Goal: Information Seeking & Learning: Learn about a topic

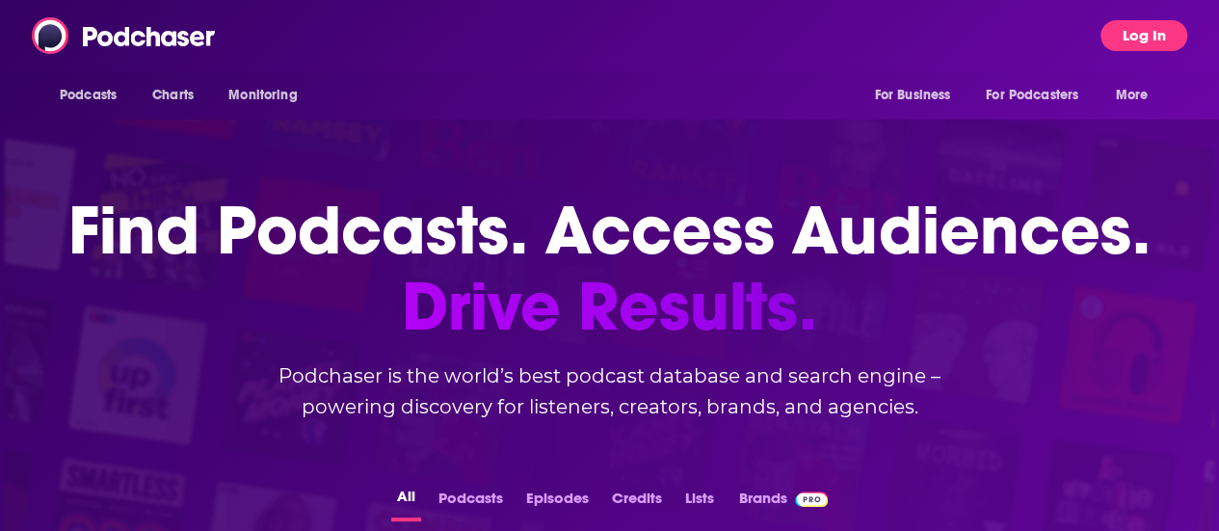
click at [1122, 41] on button "Log In" at bounding box center [1144, 35] width 87 height 31
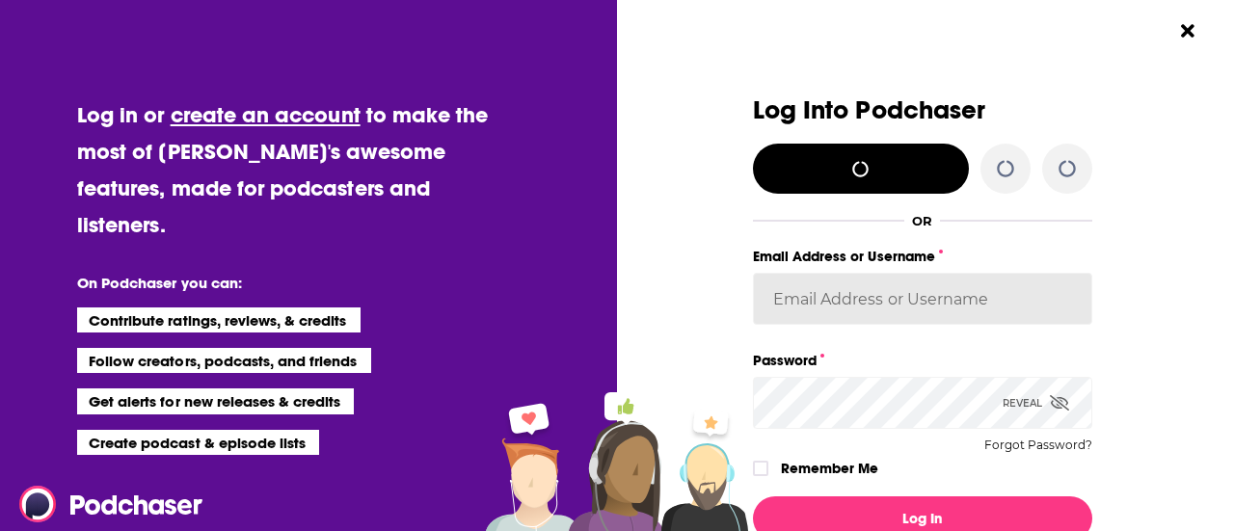
type input "jillsiegel"
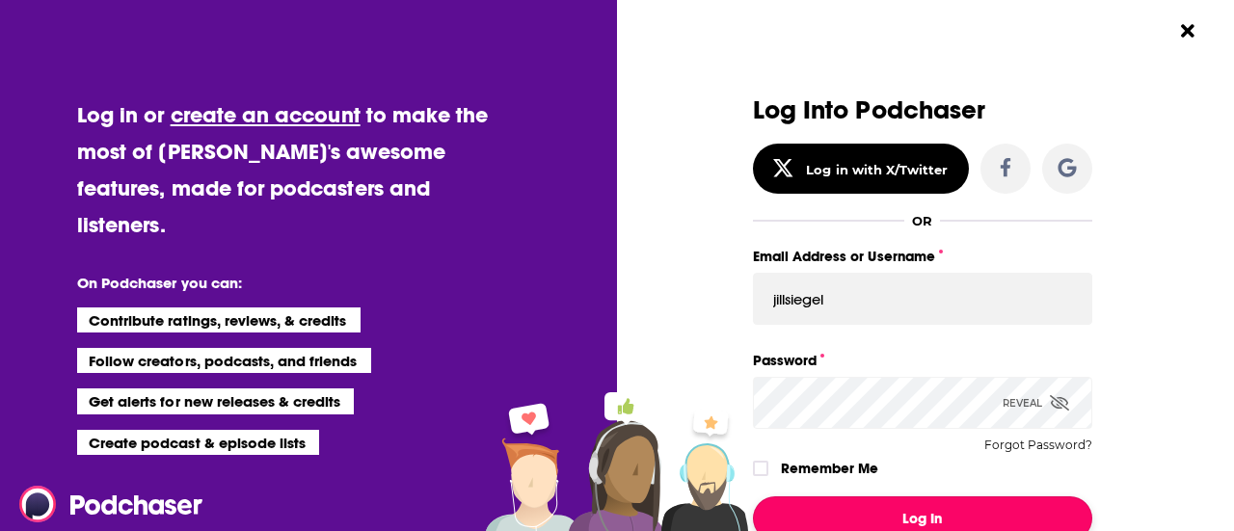
click at [1022, 523] on button "Log In" at bounding box center [922, 518] width 339 height 44
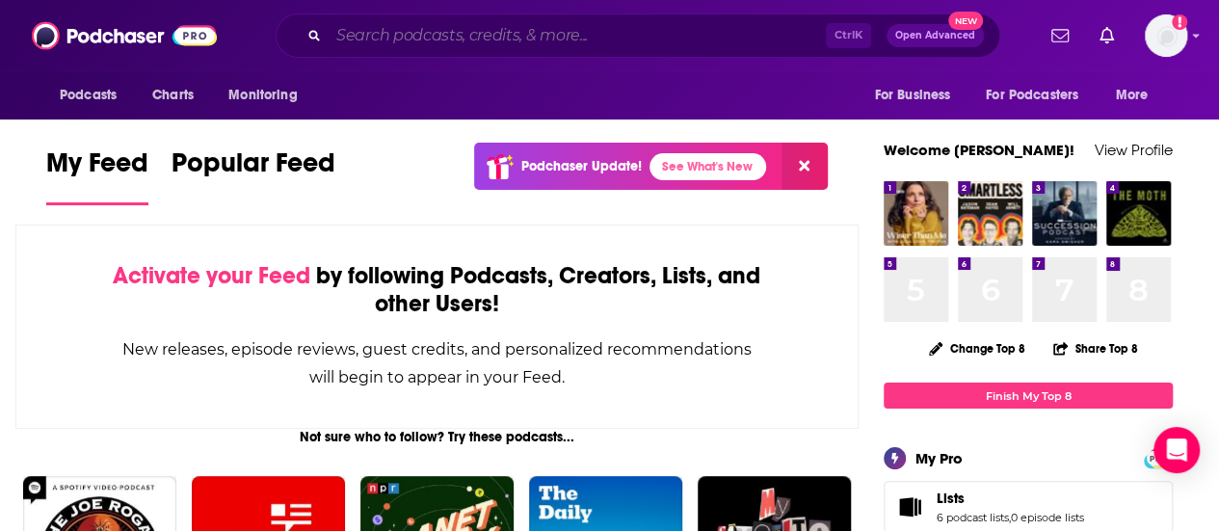
click at [441, 47] on input "Search podcasts, credits, & more..." at bounding box center [577, 35] width 497 height 31
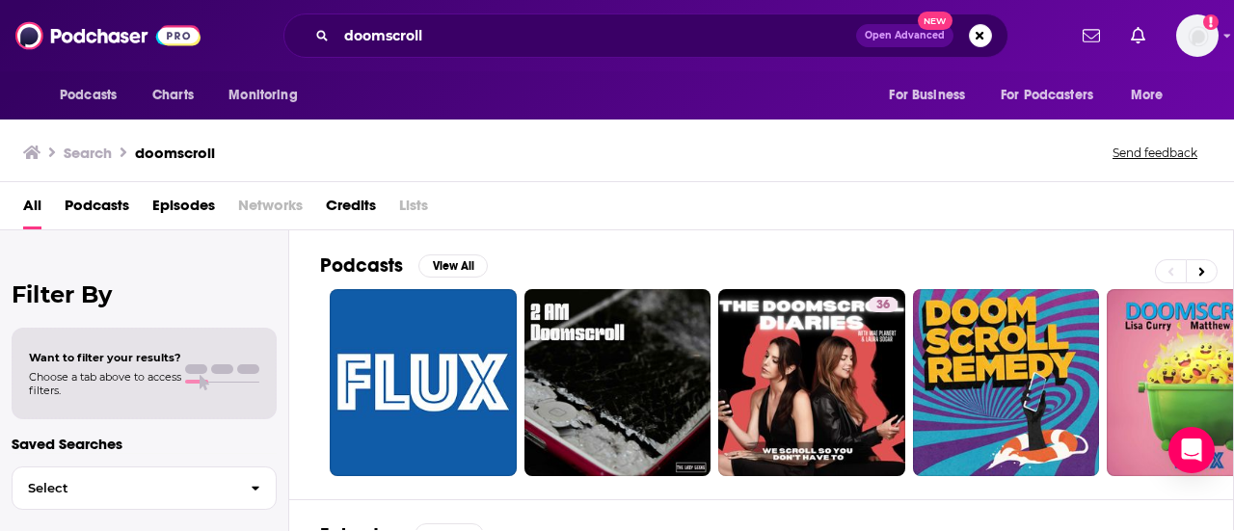
click at [280, 145] on div "Search doomscroll Send feedback" at bounding box center [613, 152] width 1180 height 27
click at [479, 34] on input "doomscroll" at bounding box center [596, 35] width 520 height 31
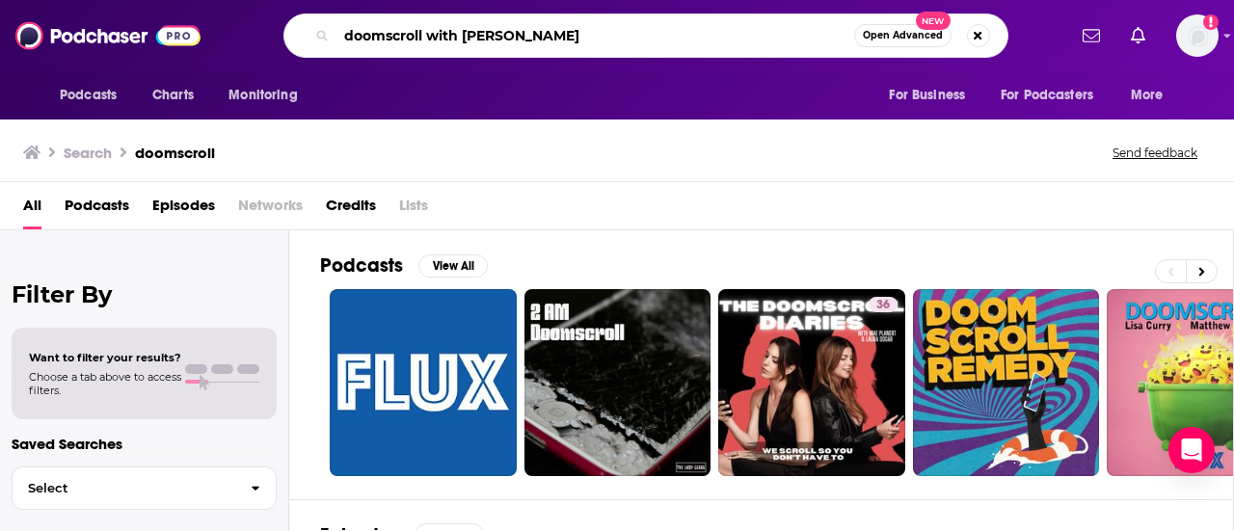
type input "doomscroll with [PERSON_NAME]"
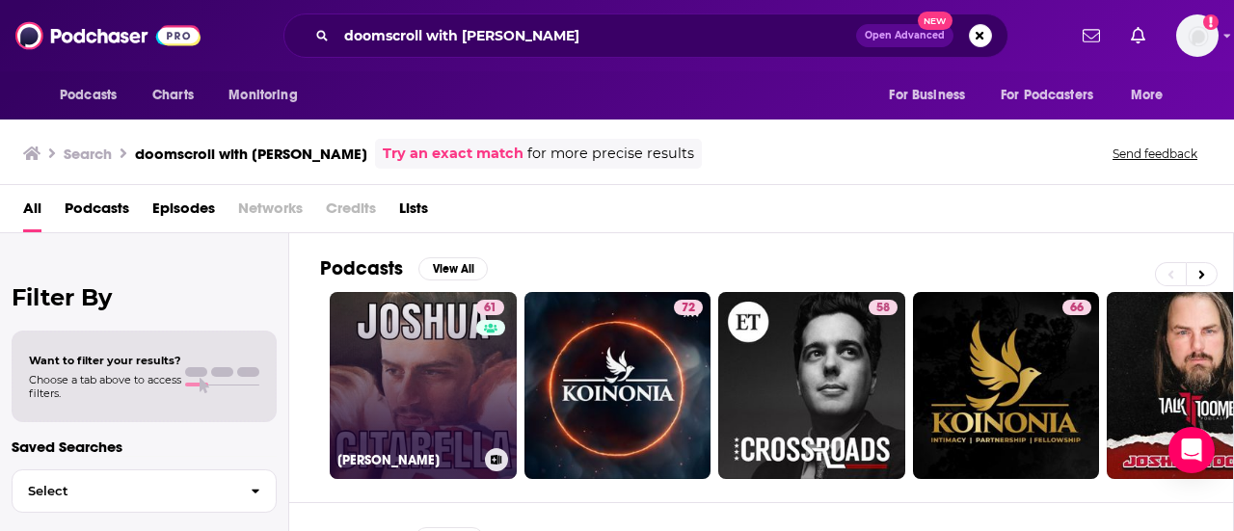
click at [386, 434] on link "61 [PERSON_NAME]" at bounding box center [423, 385] width 187 height 187
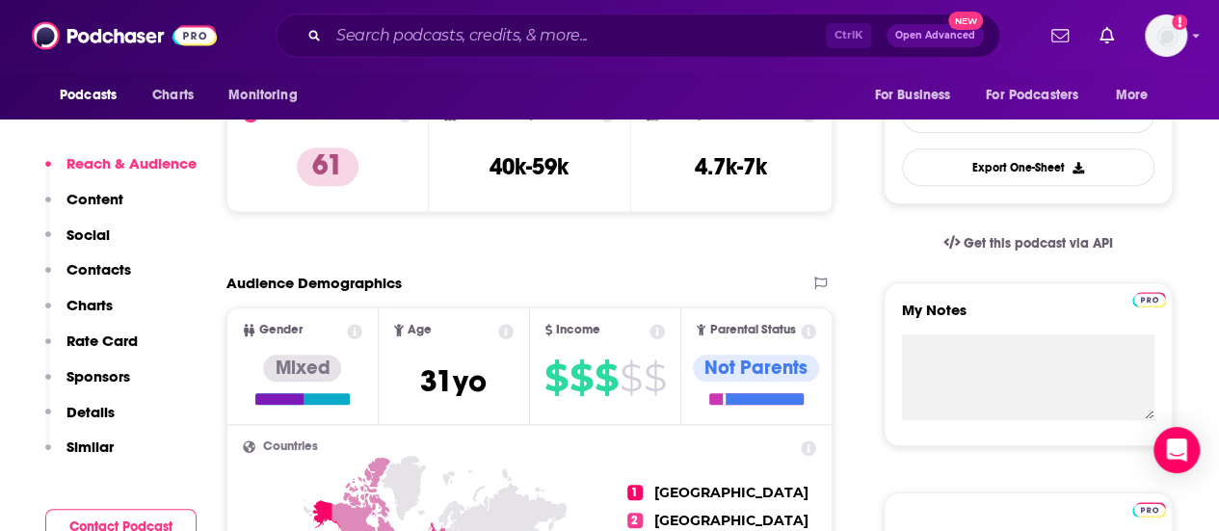
scroll to position [578, 0]
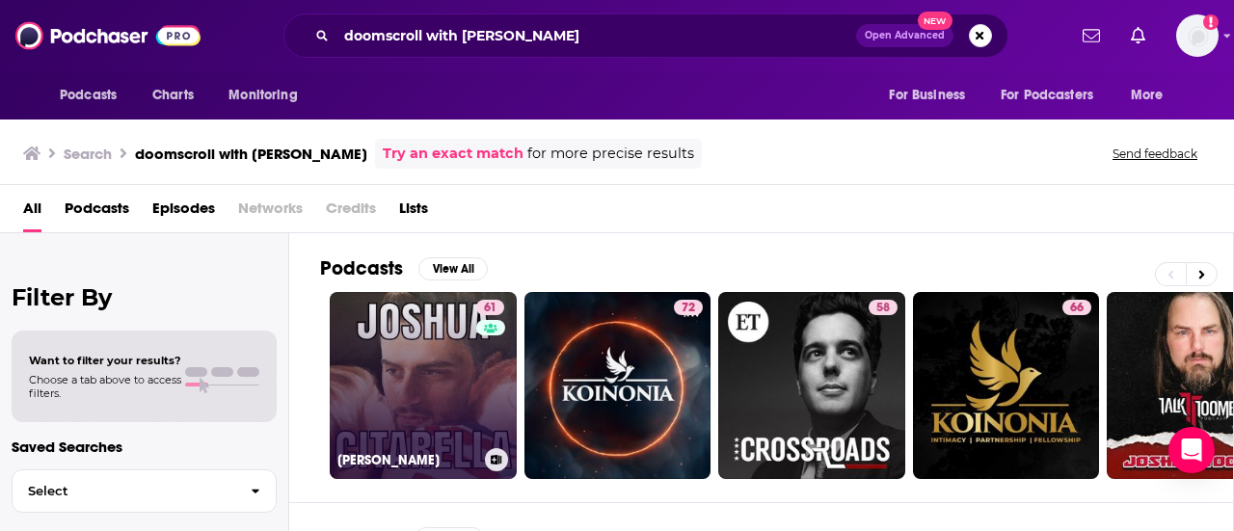
click at [415, 380] on link "61 [PERSON_NAME]" at bounding box center [423, 385] width 187 height 187
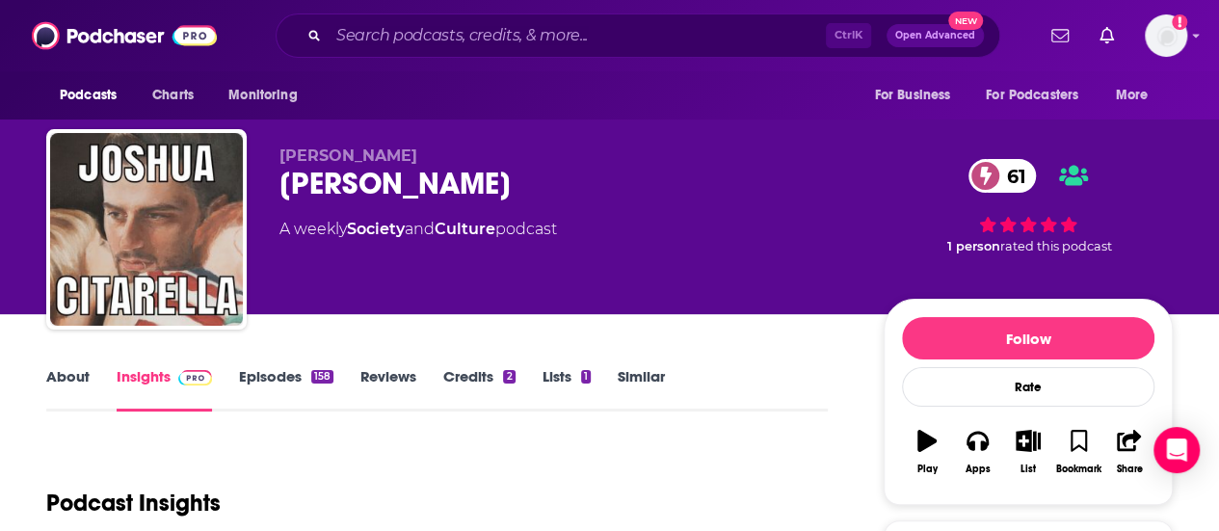
click at [443, 443] on div "Podcast Insights" at bounding box center [429, 491] width 766 height 98
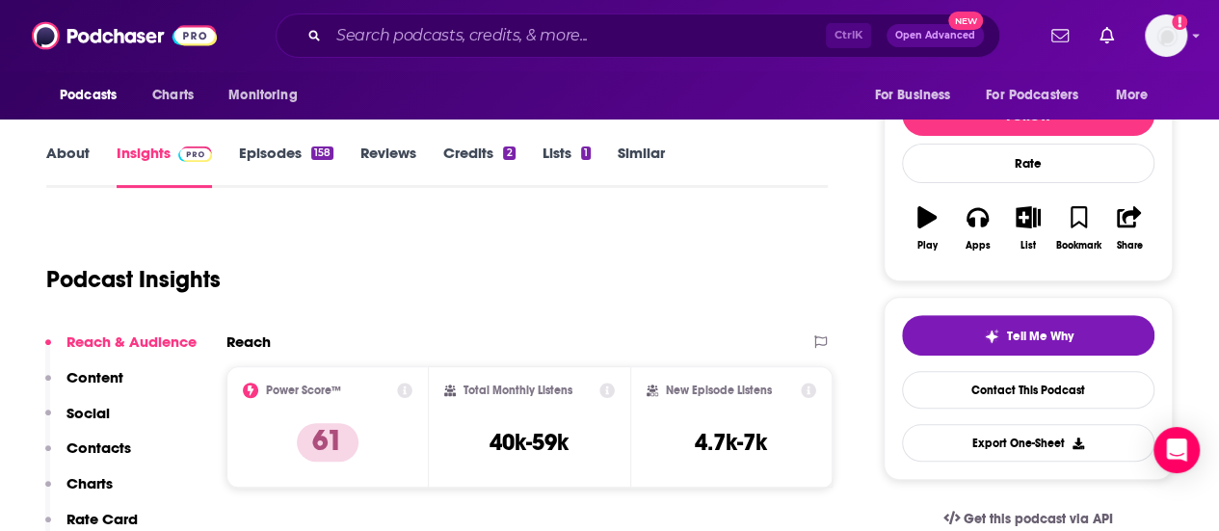
scroll to position [231, 0]
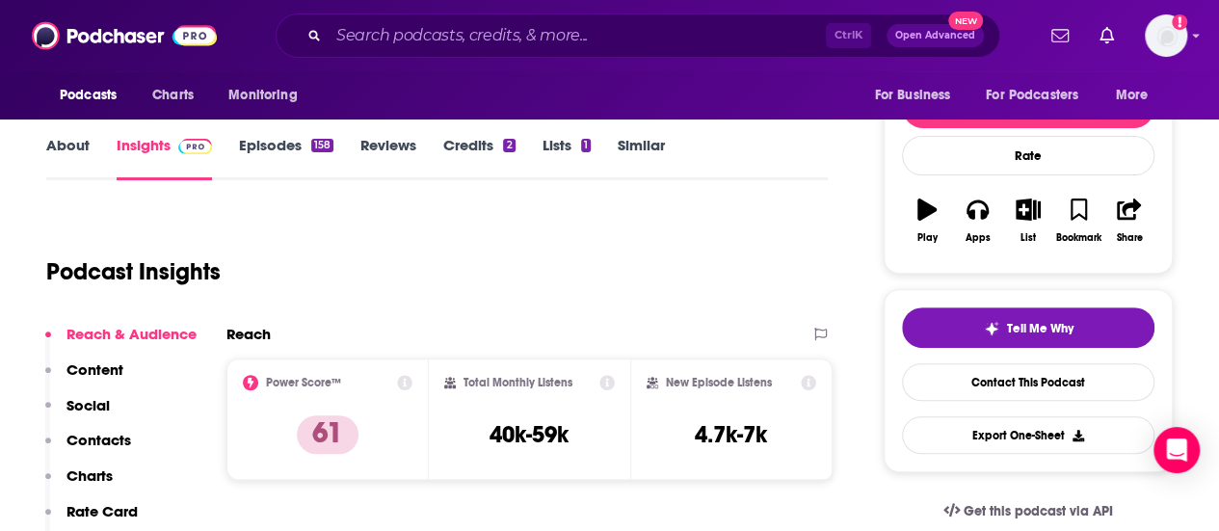
click at [54, 146] on link "About" at bounding box center [67, 158] width 43 height 44
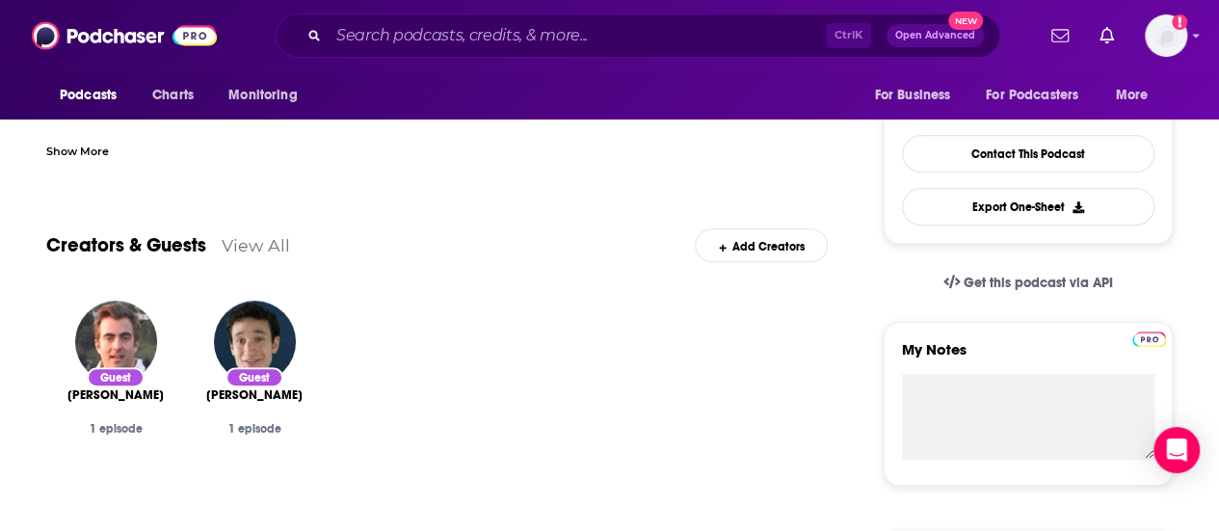
scroll to position [540, 0]
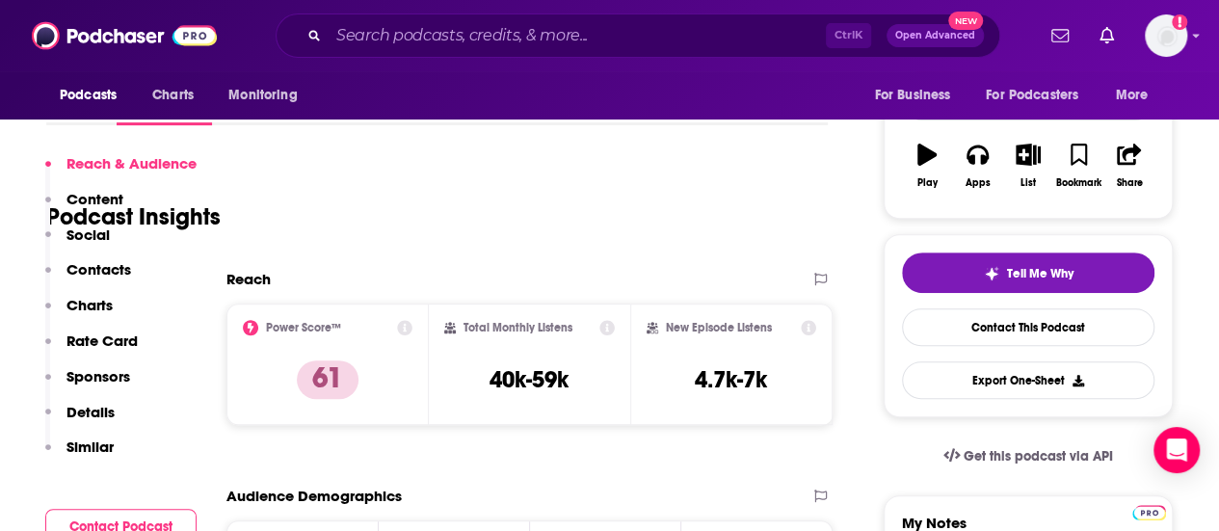
scroll to position [386, 0]
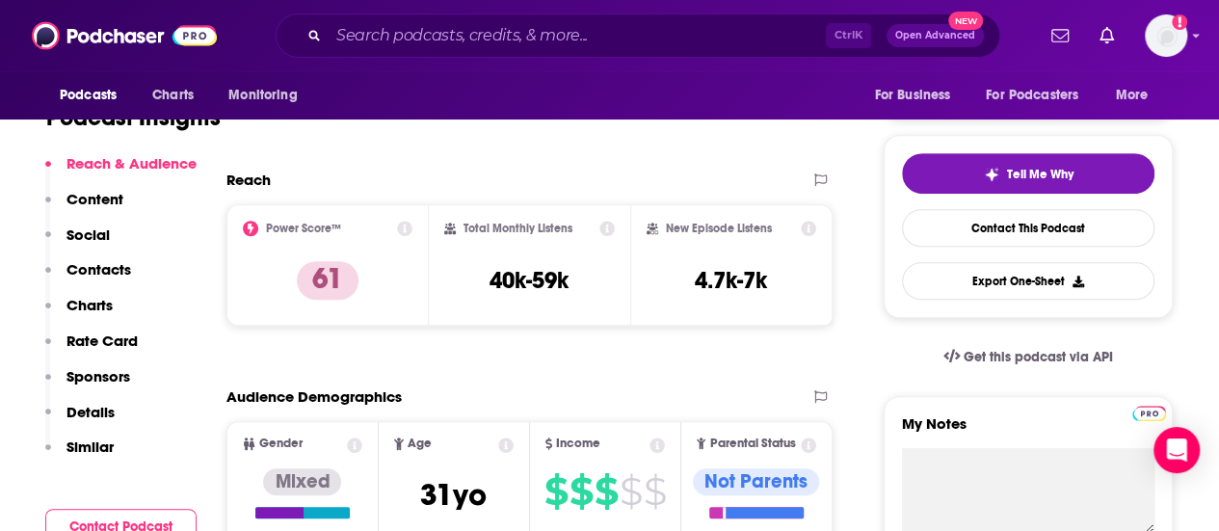
click at [91, 263] on p "Contacts" at bounding box center [99, 269] width 65 height 18
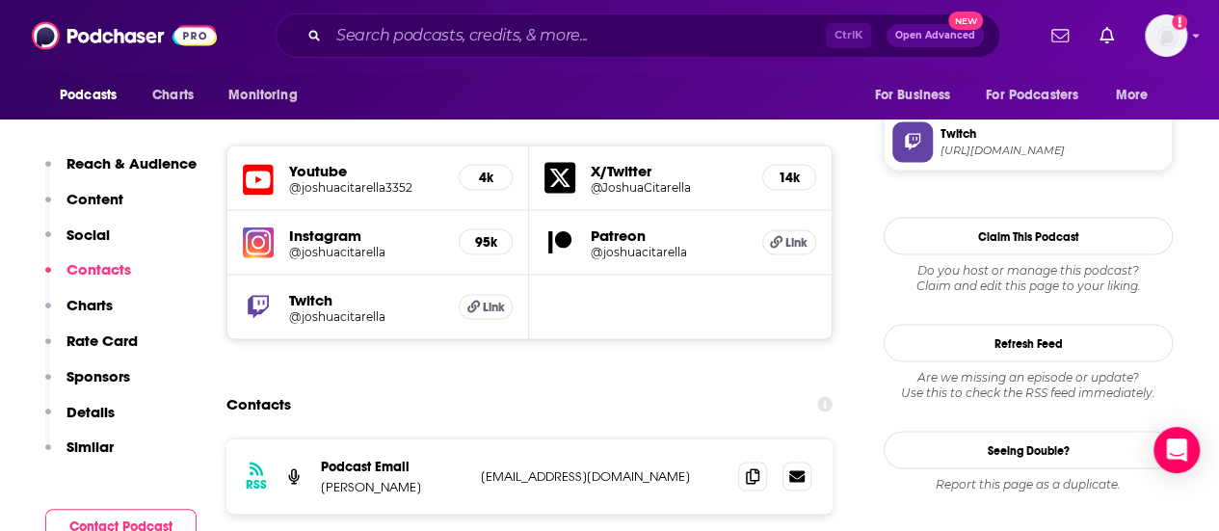
scroll to position [1718, 0]
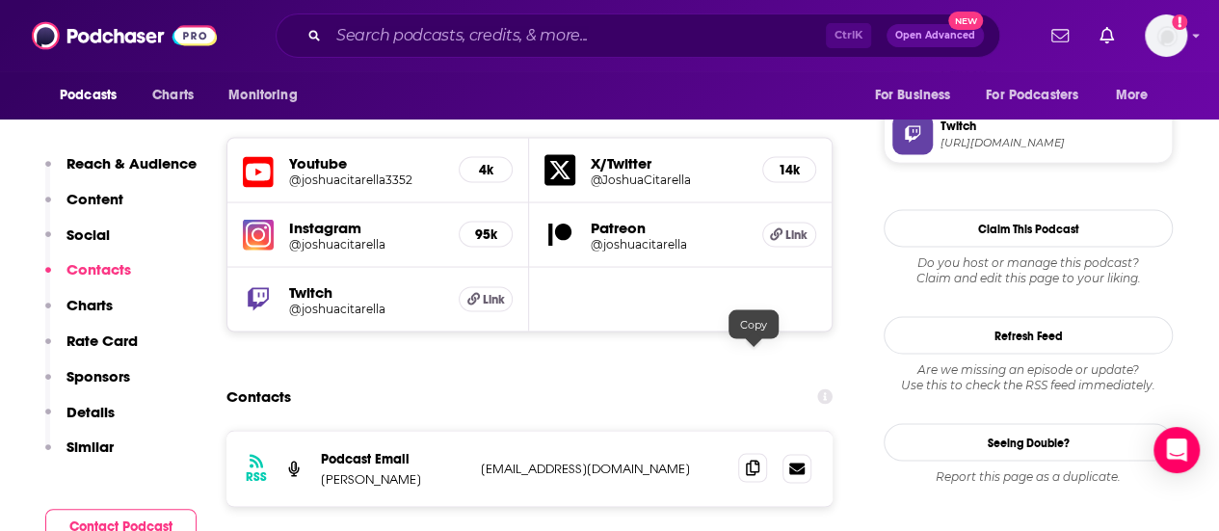
click at [750, 460] on icon at bounding box center [752, 467] width 13 height 15
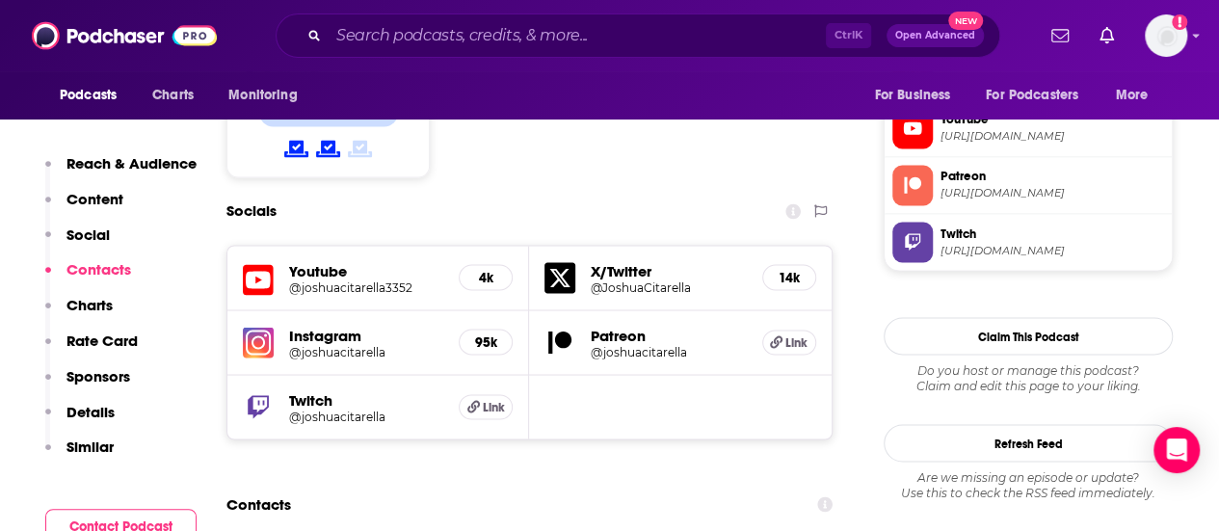
scroll to position [1563, 0]
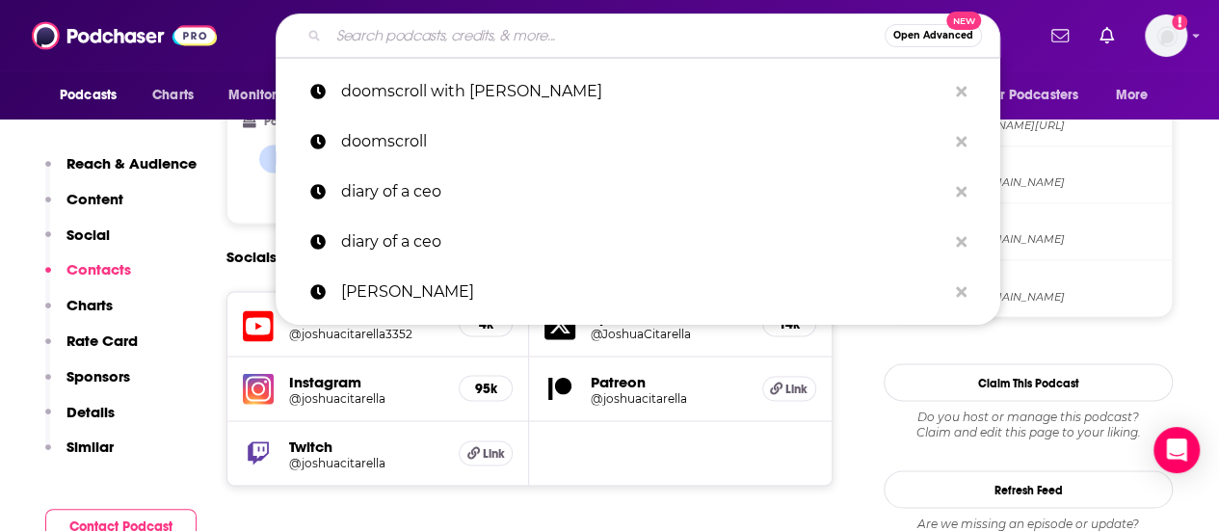
click at [418, 45] on input "Search podcasts, credits, & more..." at bounding box center [607, 35] width 556 height 31
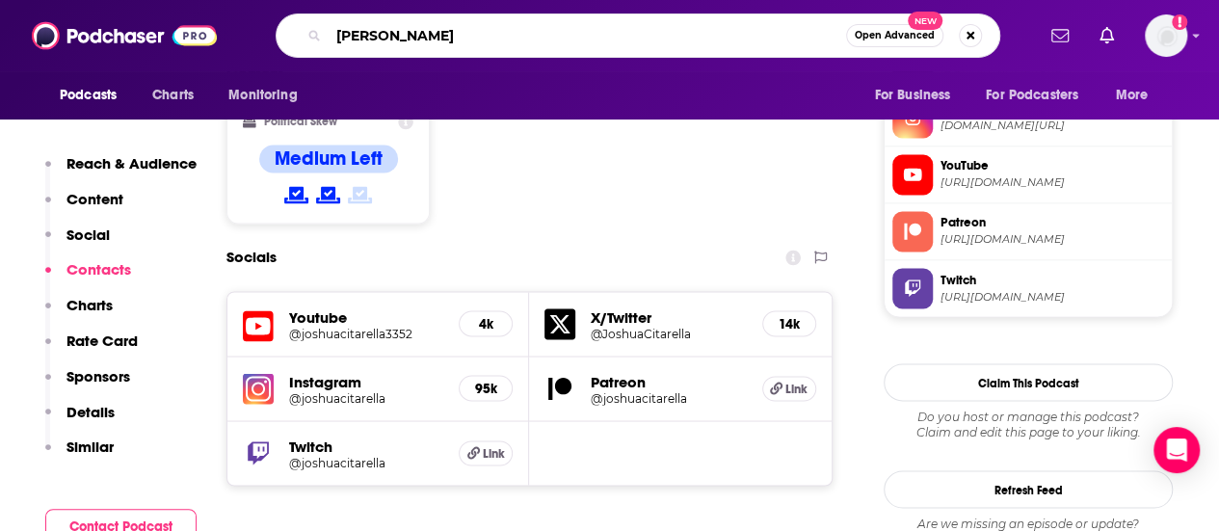
type input "[PERSON_NAME]"
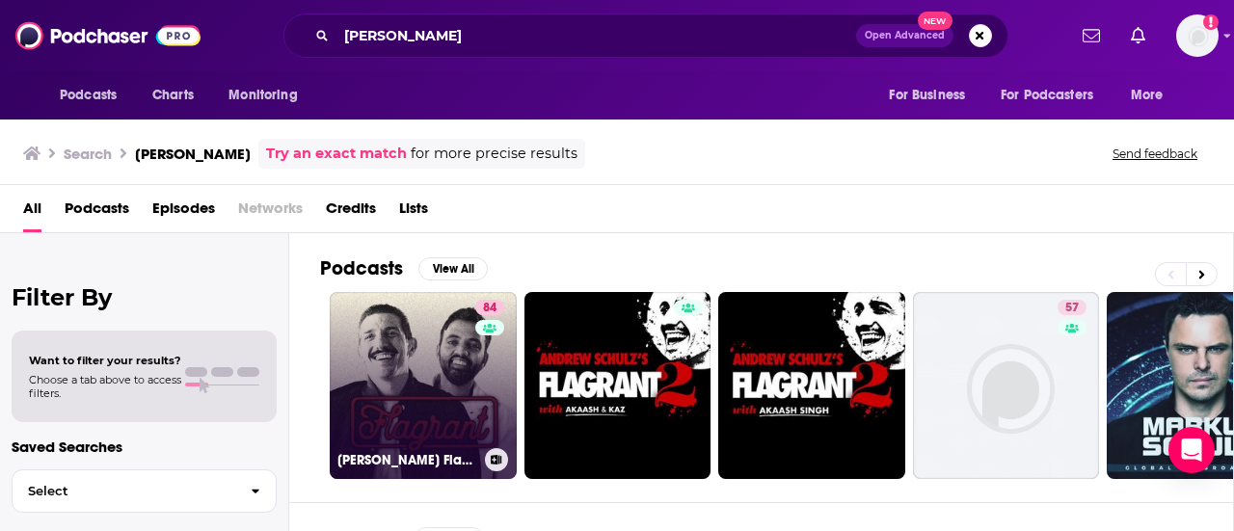
click at [381, 427] on link "84 [PERSON_NAME] Flagrant with [PERSON_NAME]" at bounding box center [423, 385] width 187 height 187
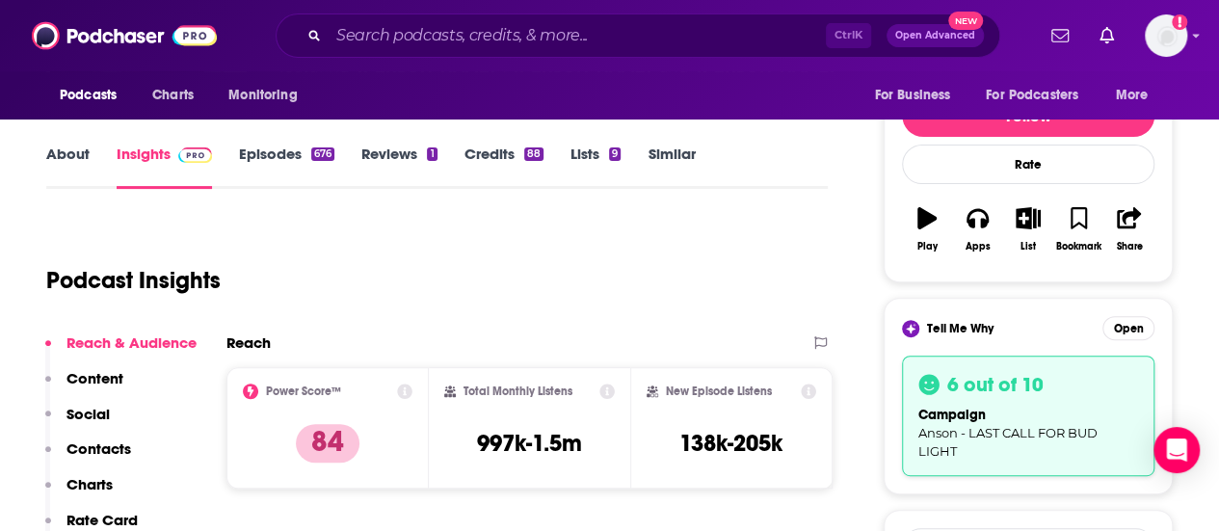
scroll to position [231, 0]
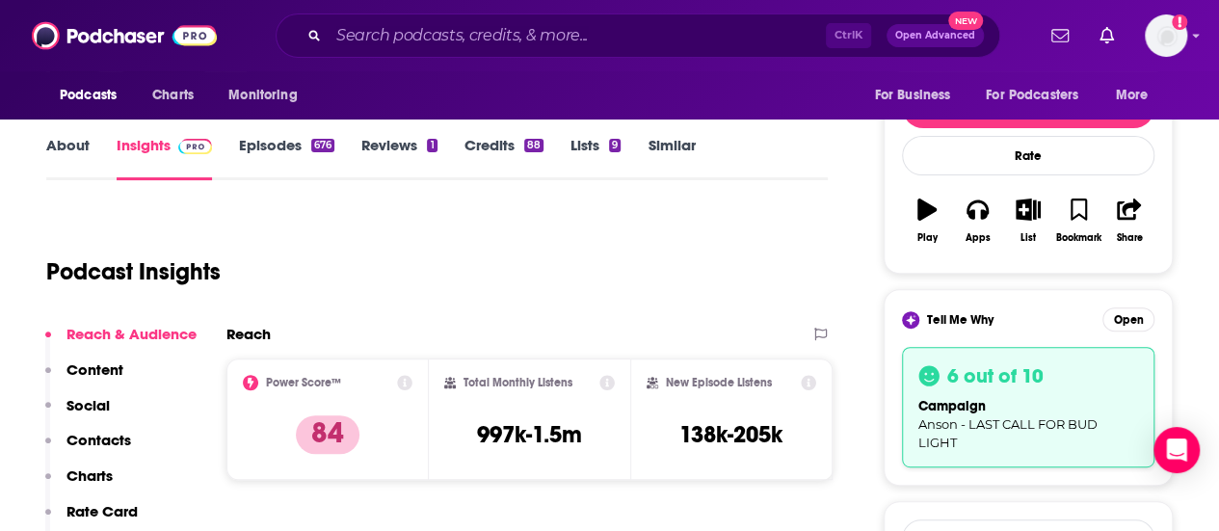
click at [94, 443] on p "Contacts" at bounding box center [99, 440] width 65 height 18
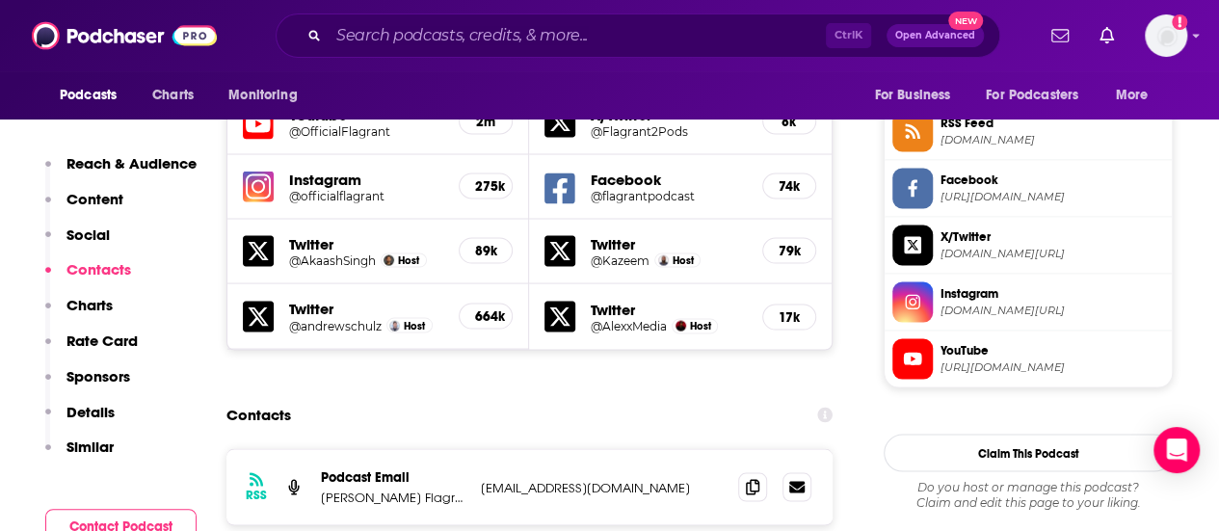
scroll to position [1766, 0]
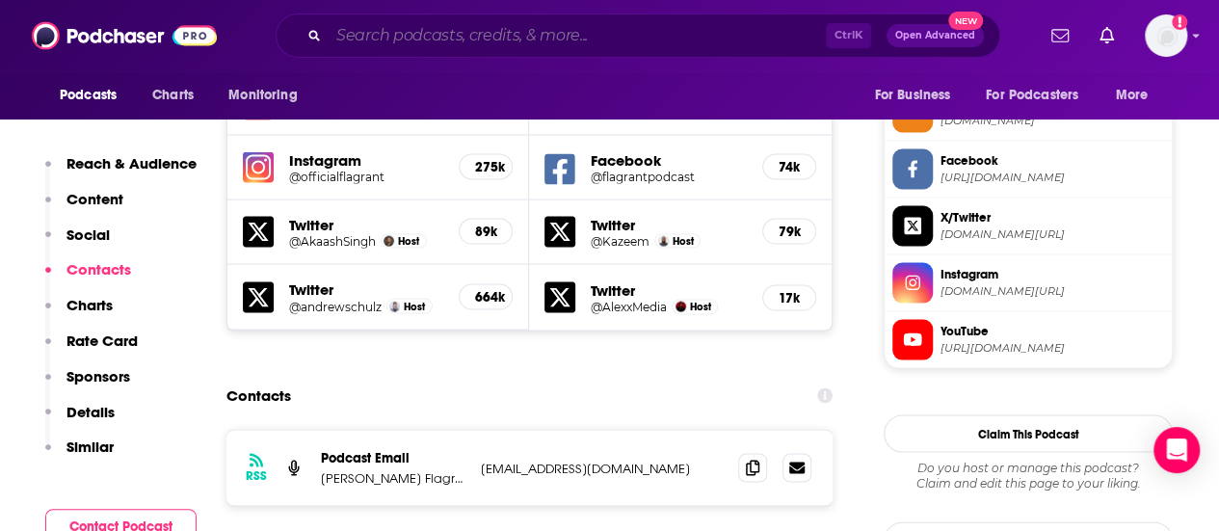
click at [389, 43] on input "Search podcasts, credits, & more..." at bounding box center [577, 35] width 497 height 31
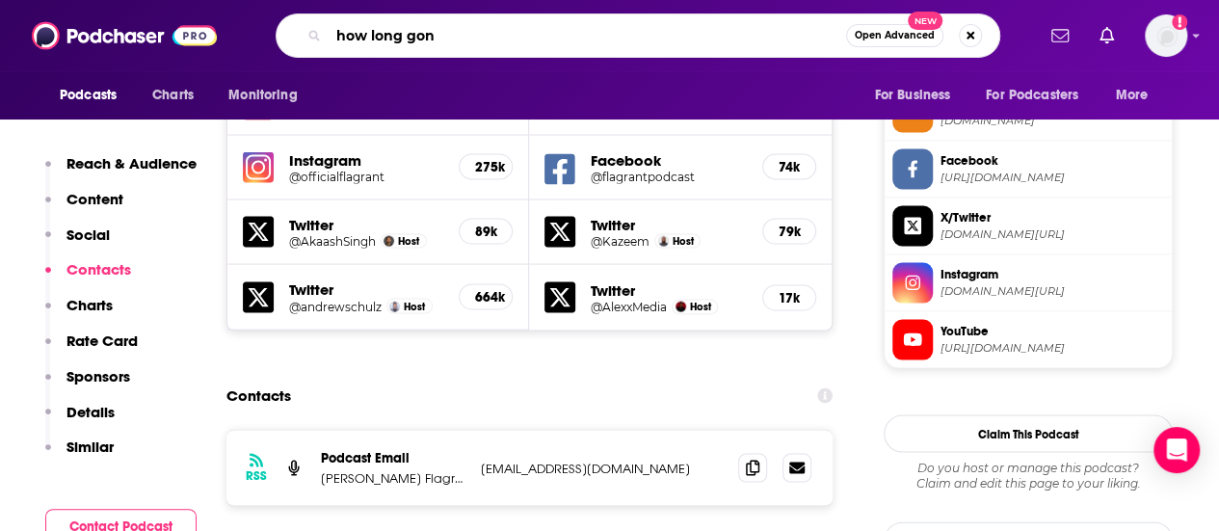
type input "how long gone"
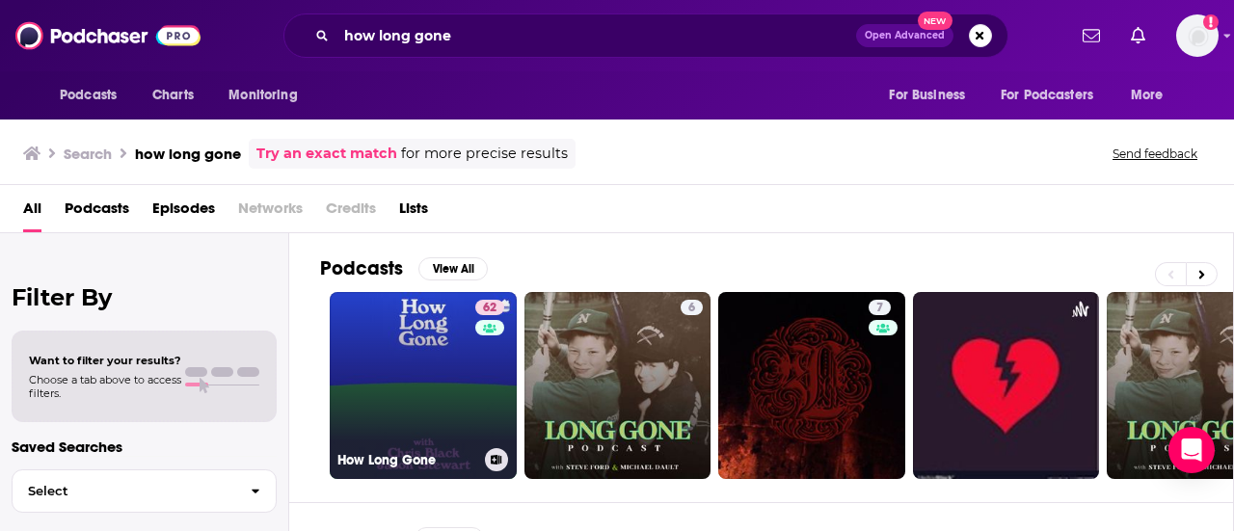
click at [426, 354] on link "62 How Long Gone" at bounding box center [423, 385] width 187 height 187
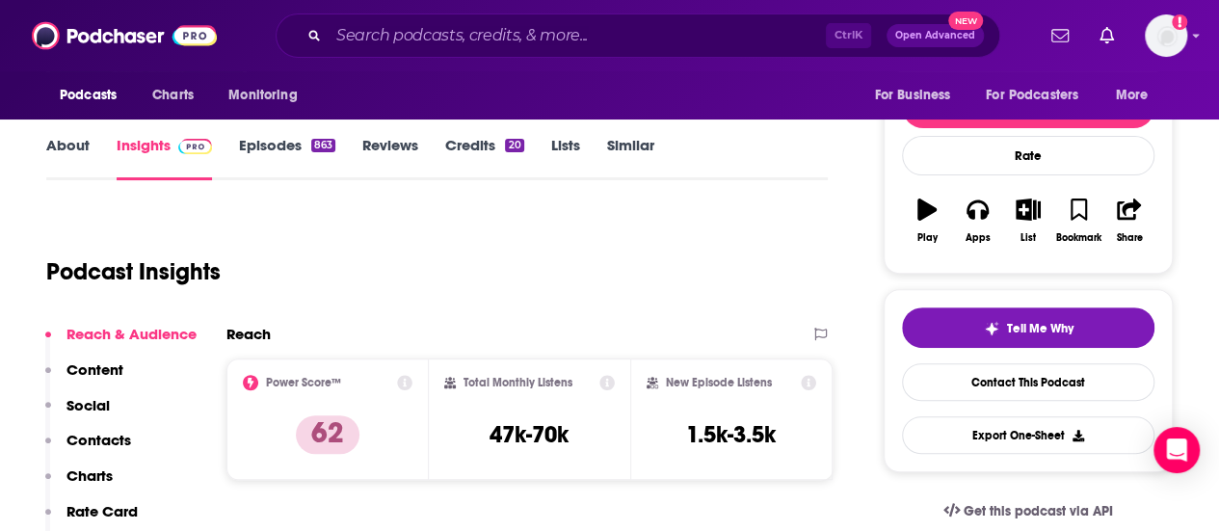
click at [75, 435] on p "Contacts" at bounding box center [99, 440] width 65 height 18
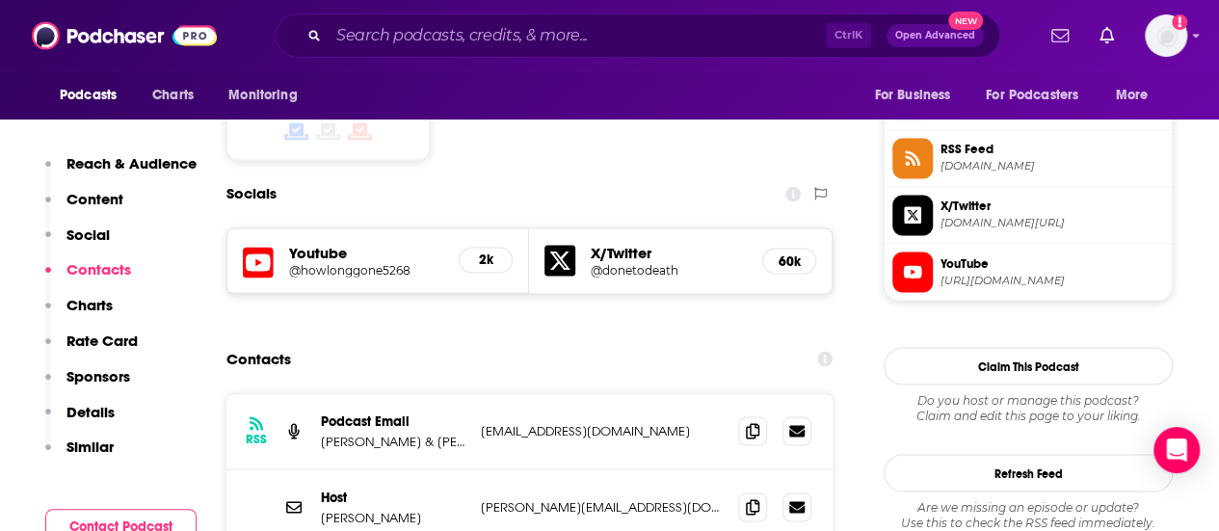
scroll to position [1566, 0]
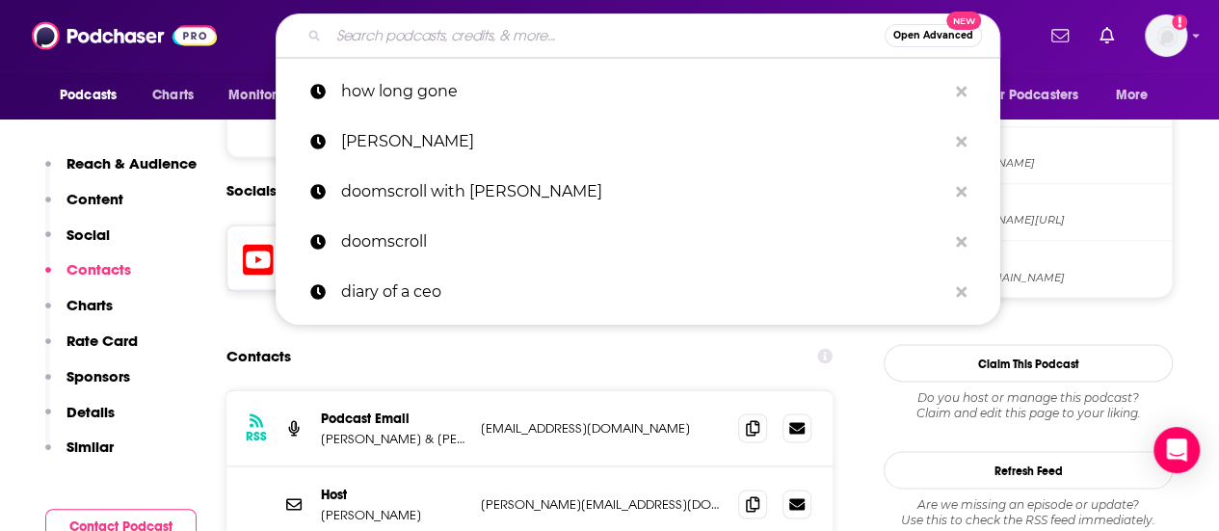
click at [353, 34] on input "Search podcasts, credits, & more..." at bounding box center [607, 35] width 556 height 31
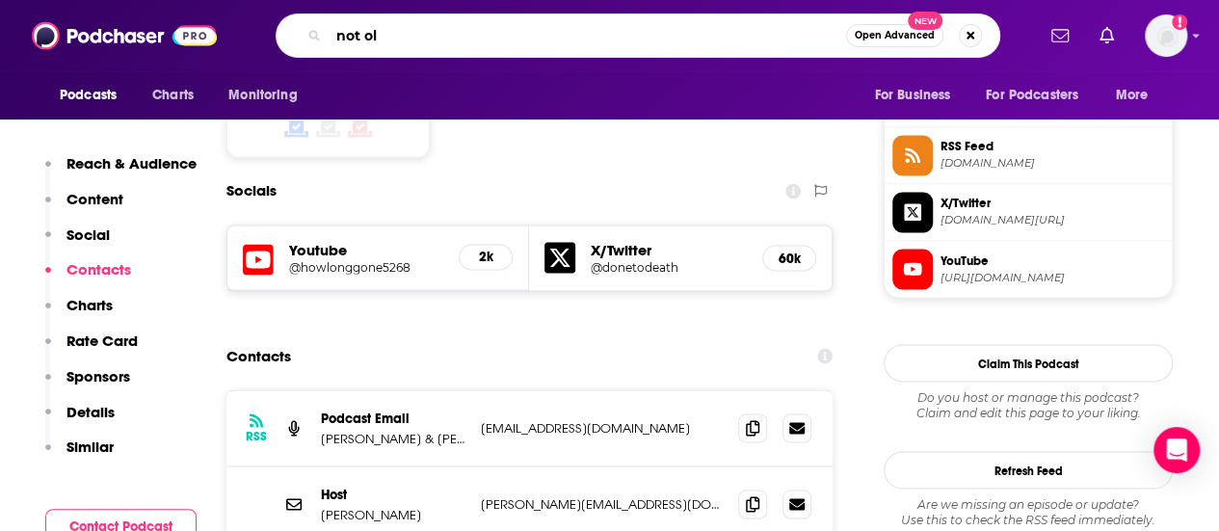
type input "not old"
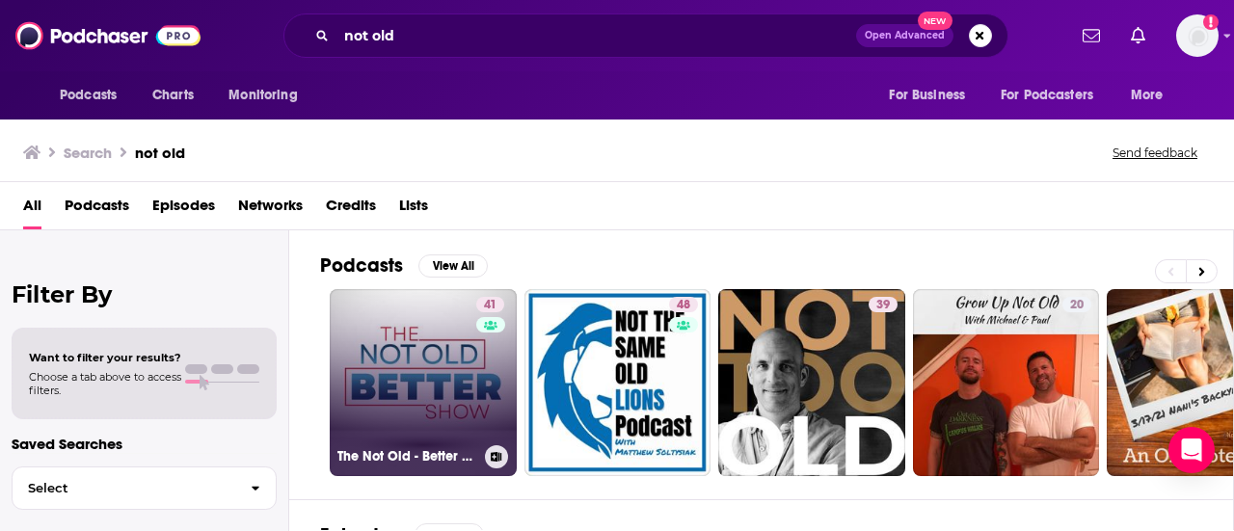
click at [410, 386] on link "41 The Not Old - Better Show" at bounding box center [423, 382] width 187 height 187
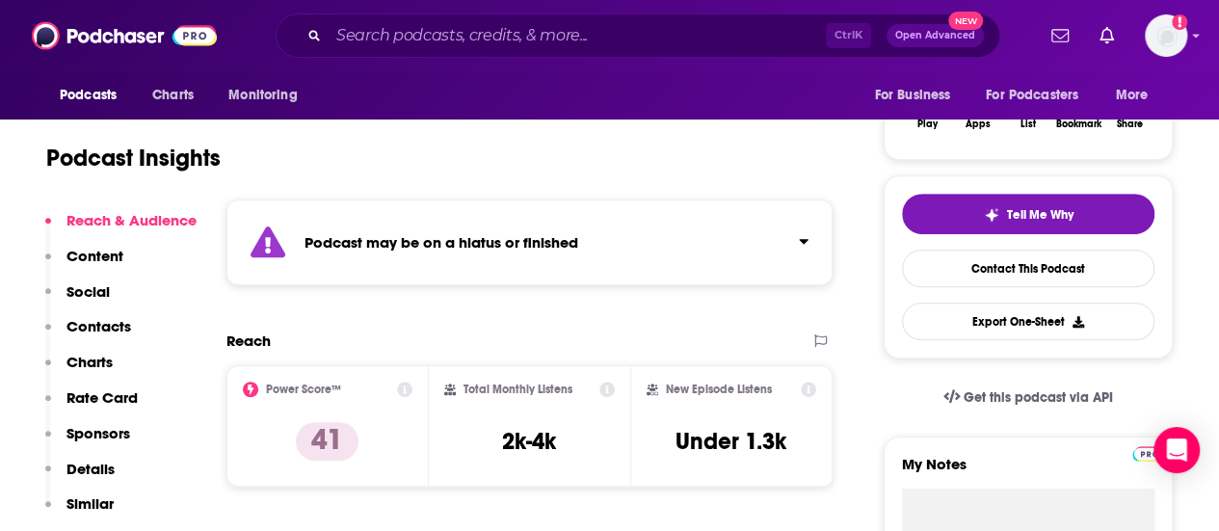
scroll to position [347, 0]
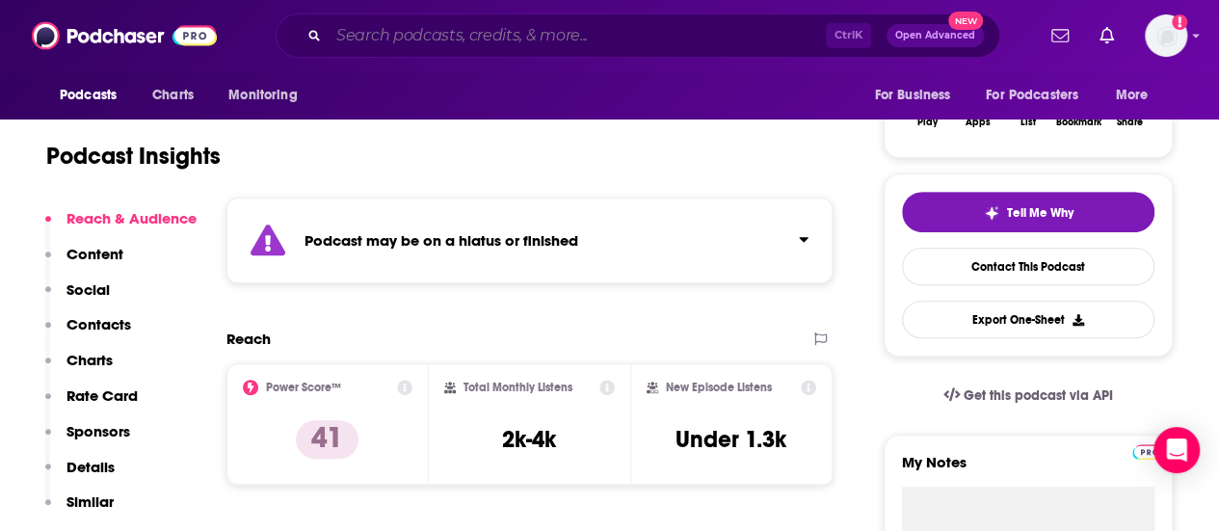
click at [387, 40] on input "Search podcasts, credits, & more..." at bounding box center [577, 35] width 497 height 31
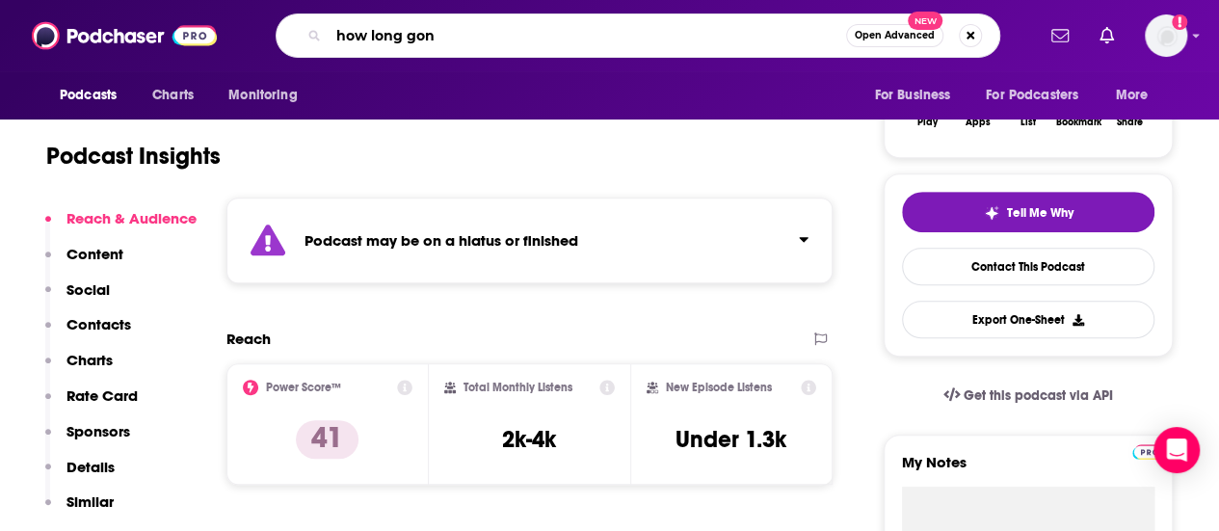
type input "how long gone"
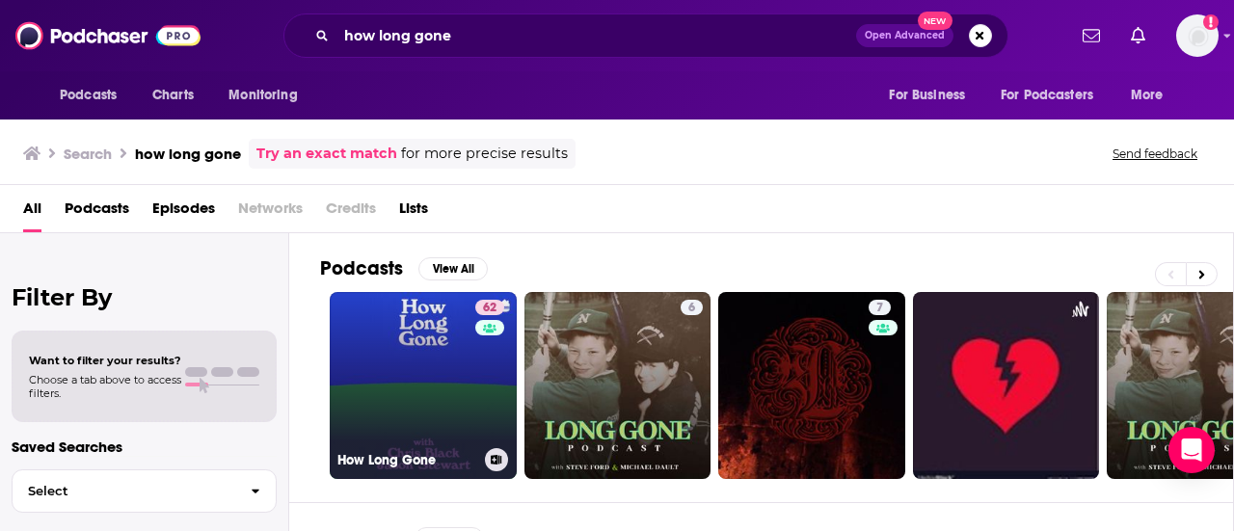
click at [360, 396] on link "62 How Long Gone" at bounding box center [423, 385] width 187 height 187
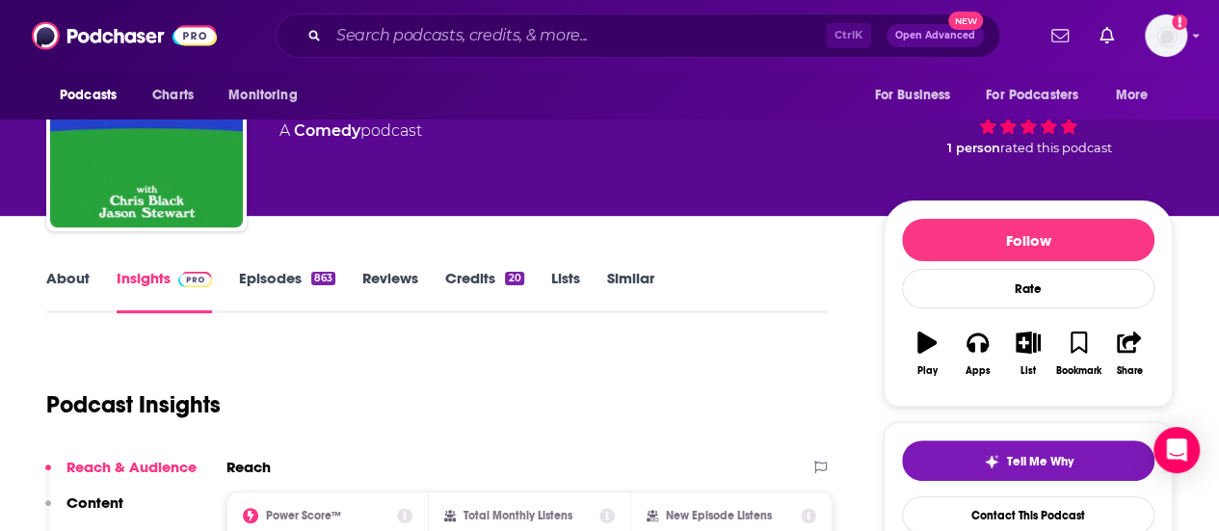
scroll to position [39, 0]
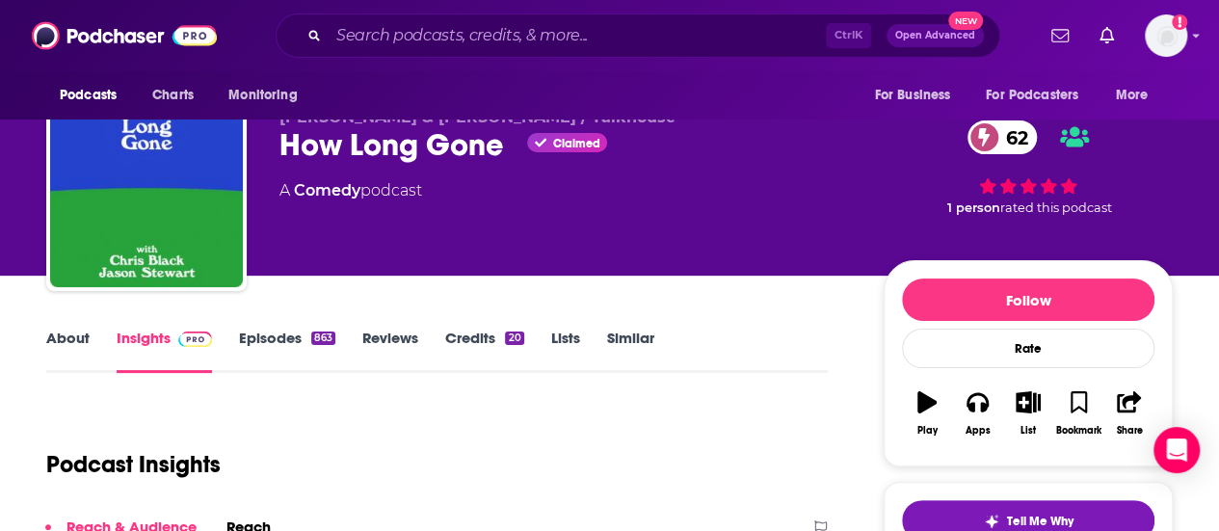
click at [84, 340] on link "About" at bounding box center [67, 351] width 43 height 44
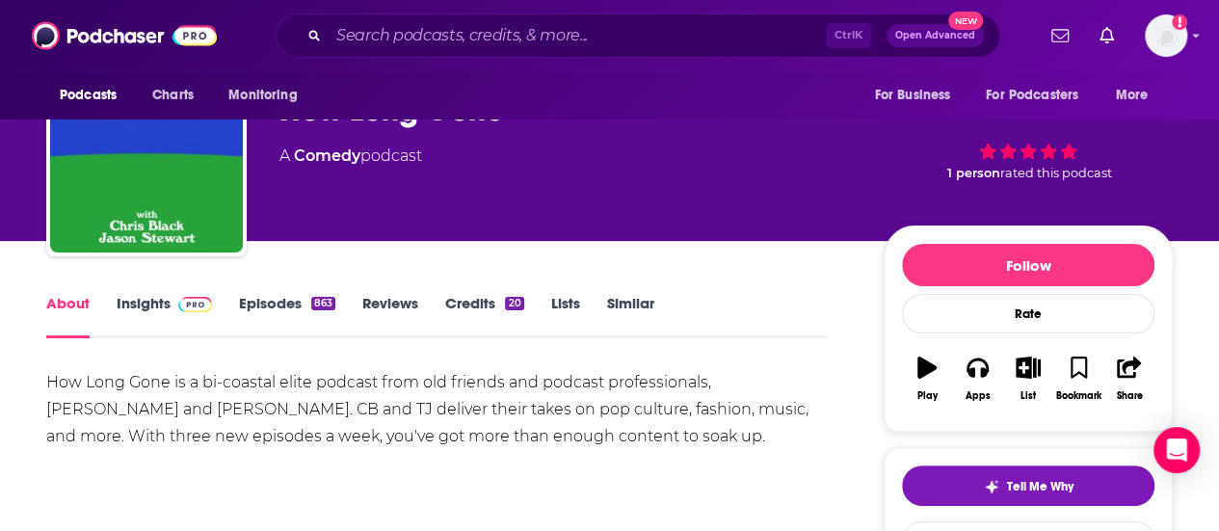
scroll to position [77, 0]
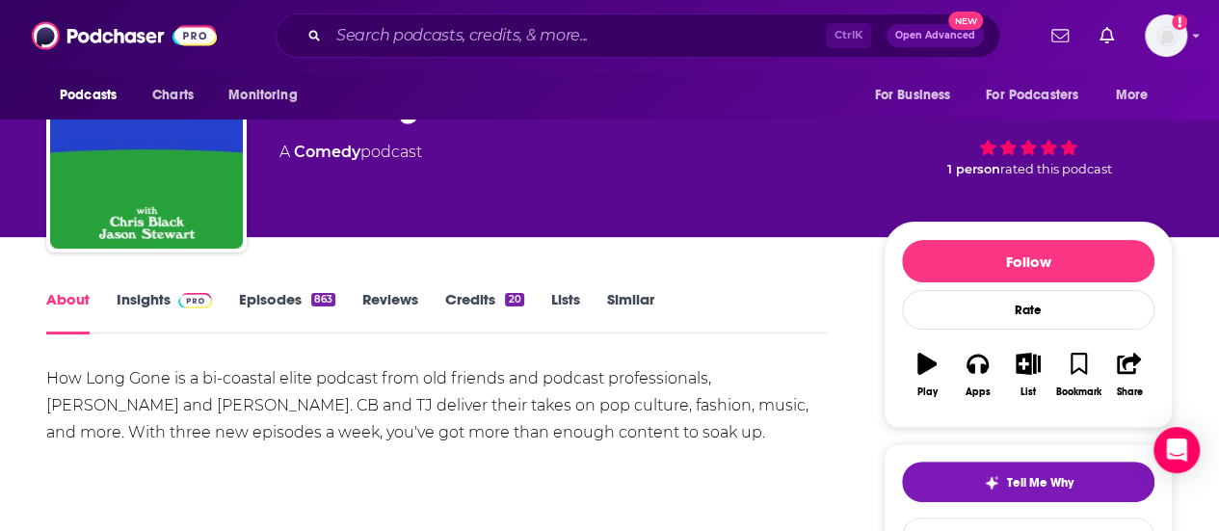
click at [147, 298] on link "Insights" at bounding box center [164, 312] width 95 height 44
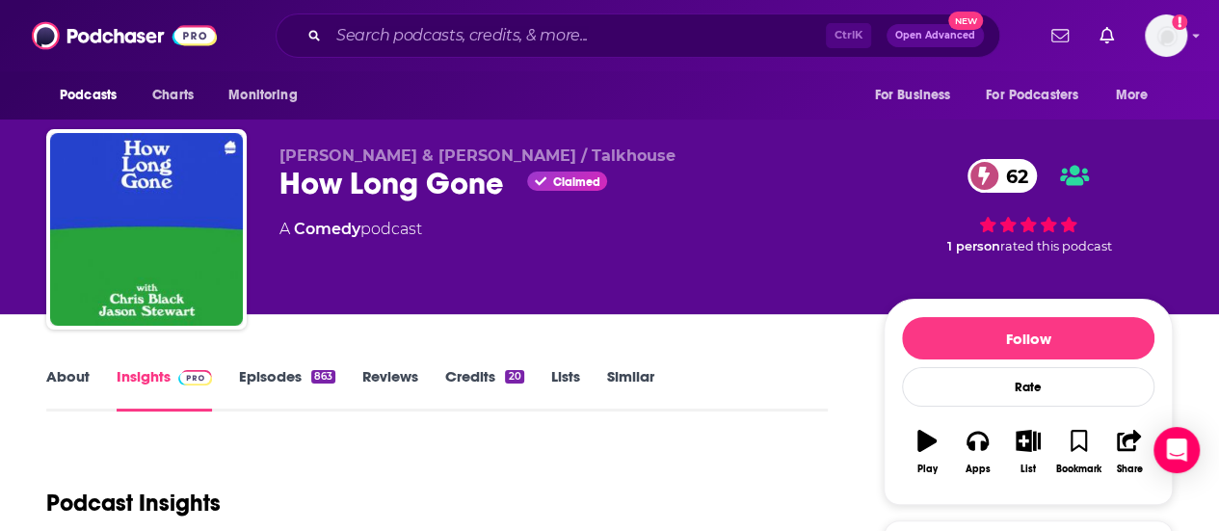
click at [120, 456] on div "Podcast Insights" at bounding box center [429, 491] width 766 height 98
click at [75, 378] on link "About" at bounding box center [67, 389] width 43 height 44
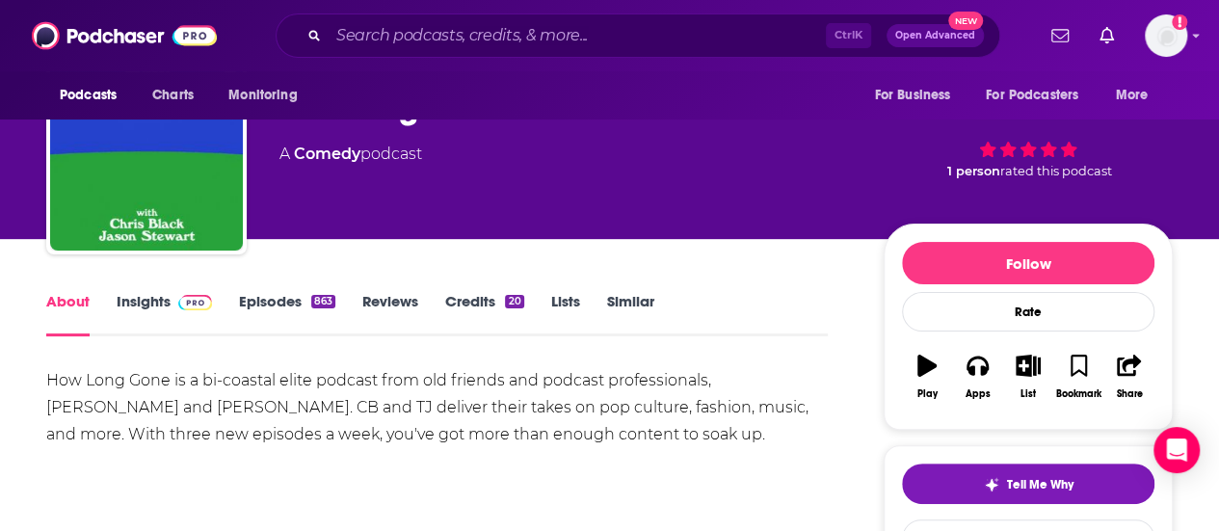
scroll to position [77, 0]
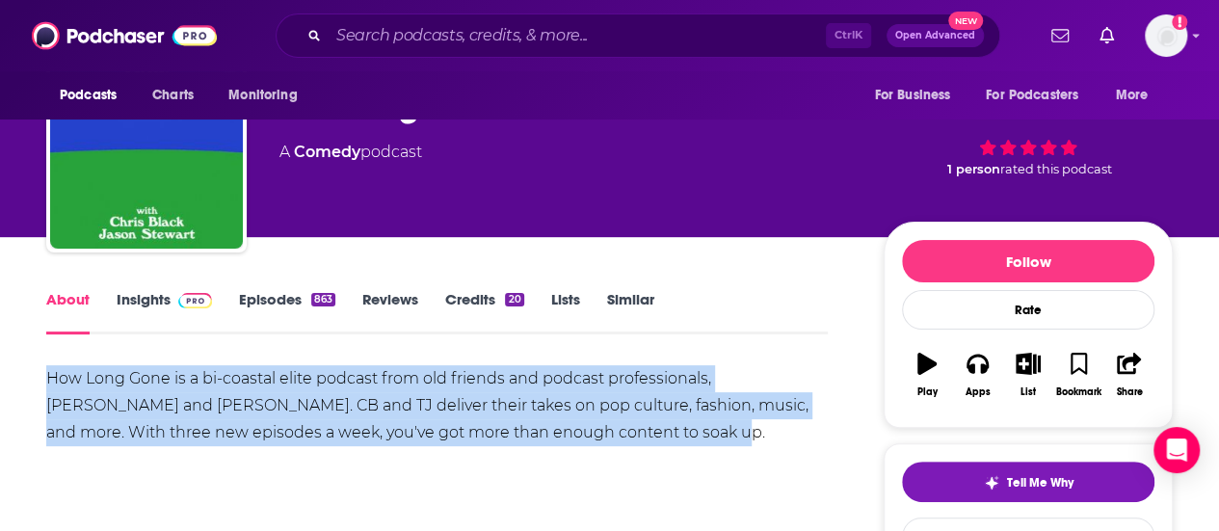
drag, startPoint x: 47, startPoint y: 376, endPoint x: 610, endPoint y: 433, distance: 565.8
click at [610, 433] on div "How Long Gone is a bi-coastal elite podcast from old friends and podcast profes…" at bounding box center [437, 405] width 782 height 81
copy div "How Long Gone is a bi-coastal elite podcast from old friends and podcast profes…"
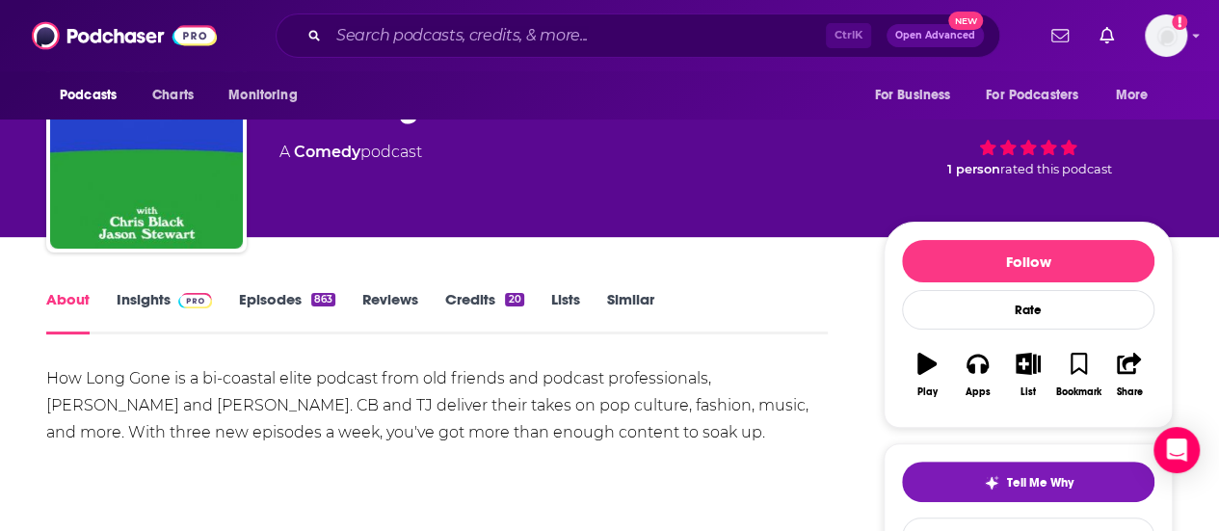
click at [29, 144] on div "[PERSON_NAME] & [PERSON_NAME] / Talkhouse How Long Gone Claimed 62 A Comedy pod…" at bounding box center [609, 80] width 1219 height 314
click at [141, 300] on link "Insights" at bounding box center [164, 312] width 95 height 44
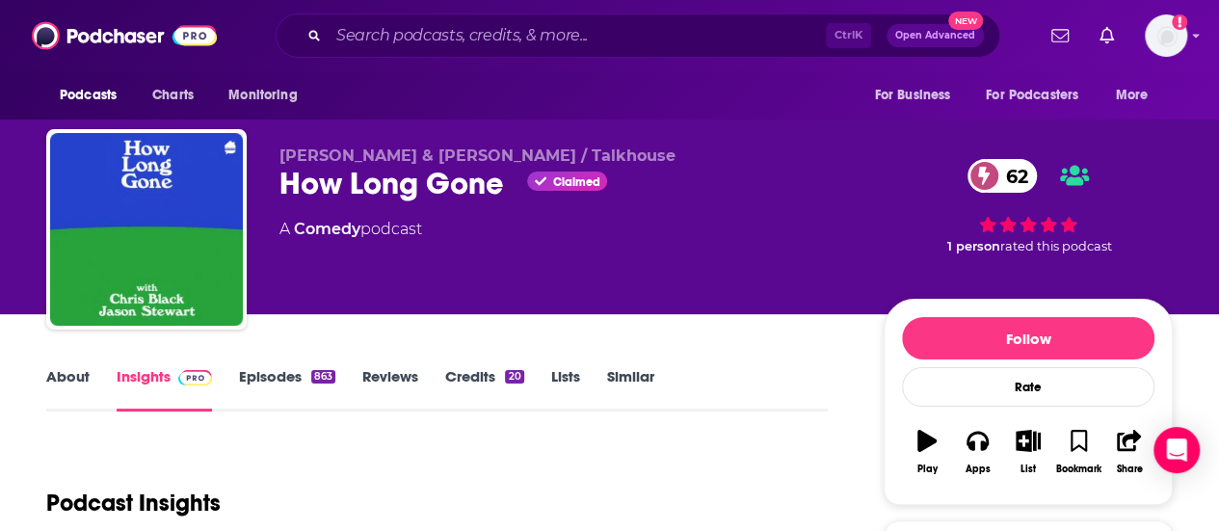
click at [474, 456] on div "Podcast Insights" at bounding box center [429, 491] width 766 height 98
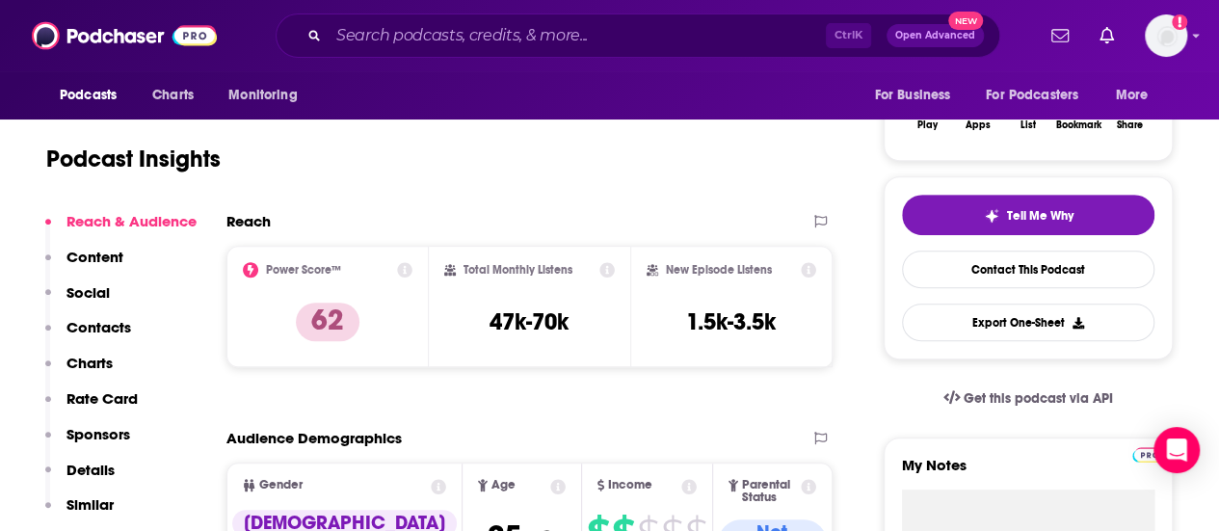
scroll to position [347, 0]
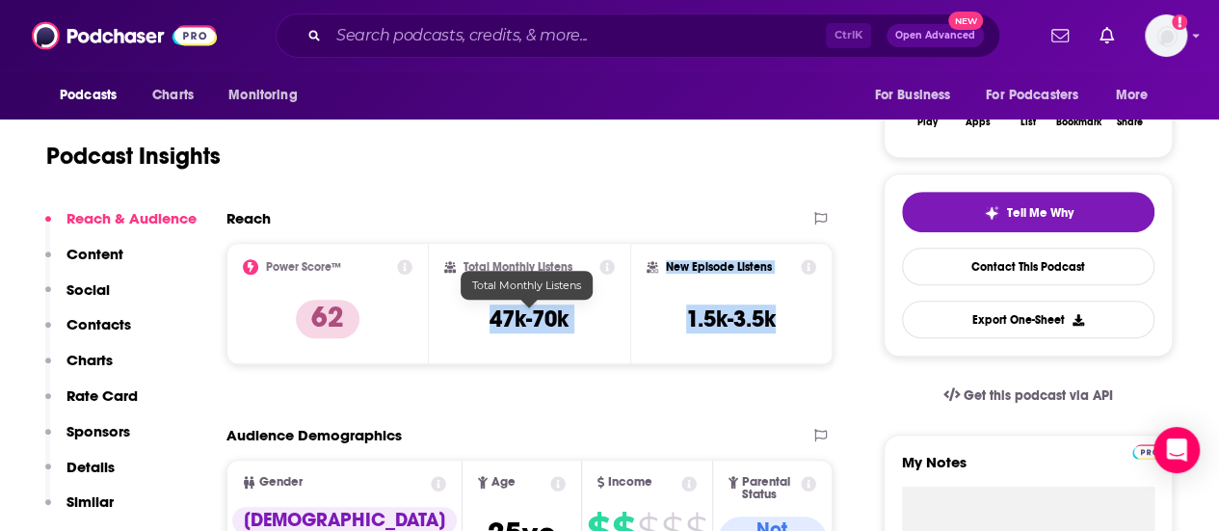
drag, startPoint x: 802, startPoint y: 323, endPoint x: 494, endPoint y: 317, distance: 308.5
click at [494, 317] on div "Power Score™ 62 Total Monthly Listens 47k-70k New Episode Listens 1.5k-3.5k" at bounding box center [530, 303] width 606 height 121
copy div "47k-70k New Episode Listens 1.5k-3.5k"
click at [540, 351] on div "Total Monthly Listens 47k-70k" at bounding box center [530, 303] width 202 height 121
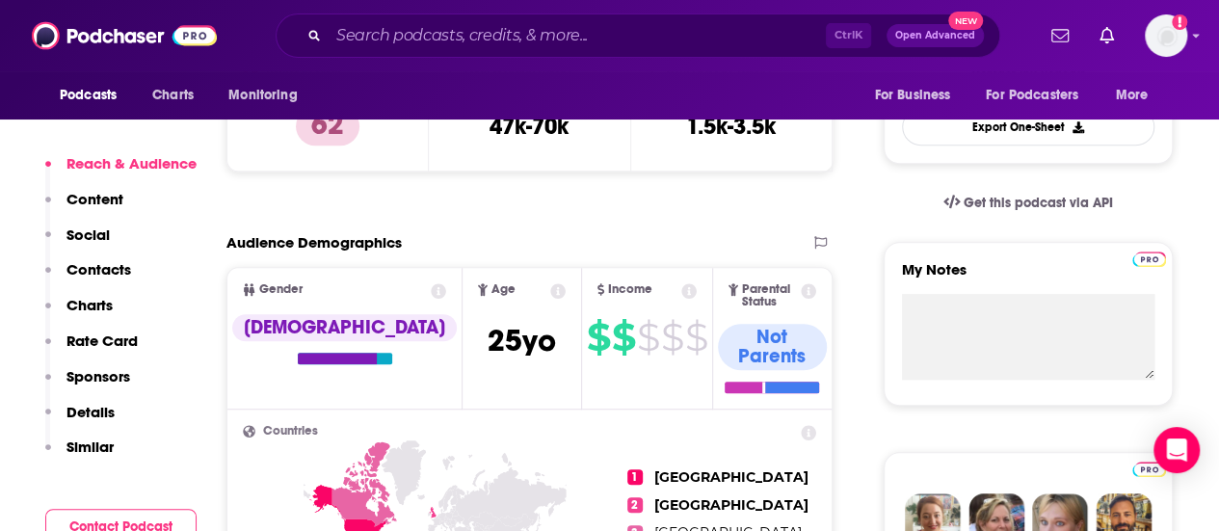
scroll to position [655, 0]
